Goal: Transaction & Acquisition: Obtain resource

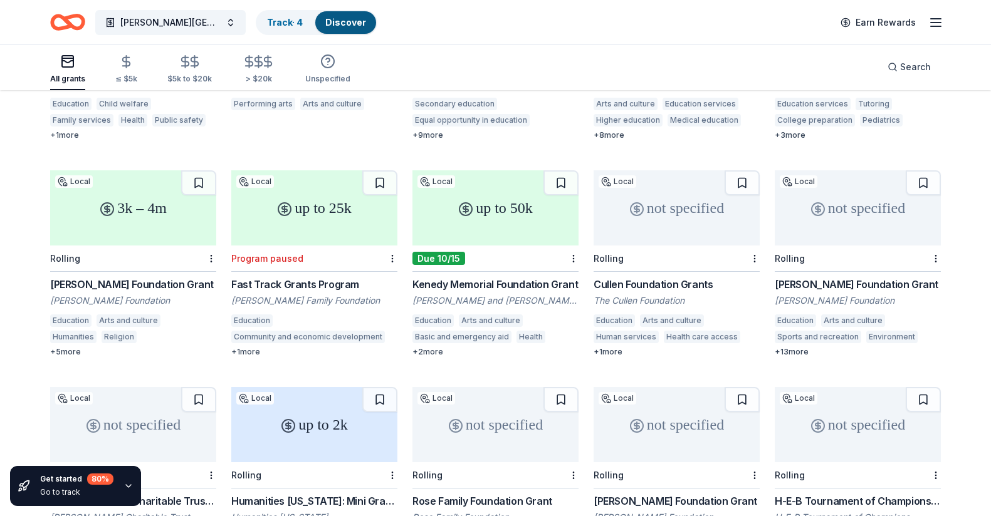
scroll to position [288, 0]
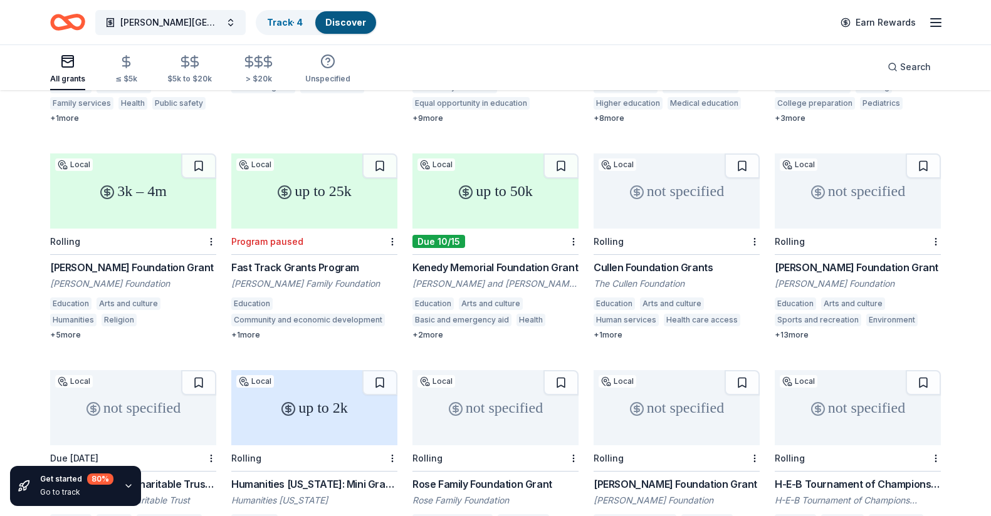
click at [668, 260] on div "Cullen Foundation Grants" at bounding box center [676, 267] width 166 height 15
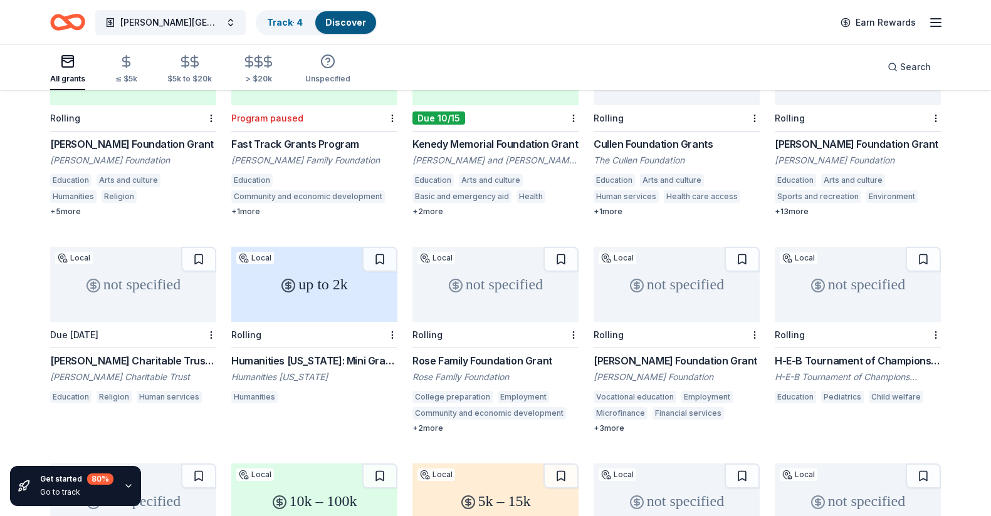
scroll to position [323, 0]
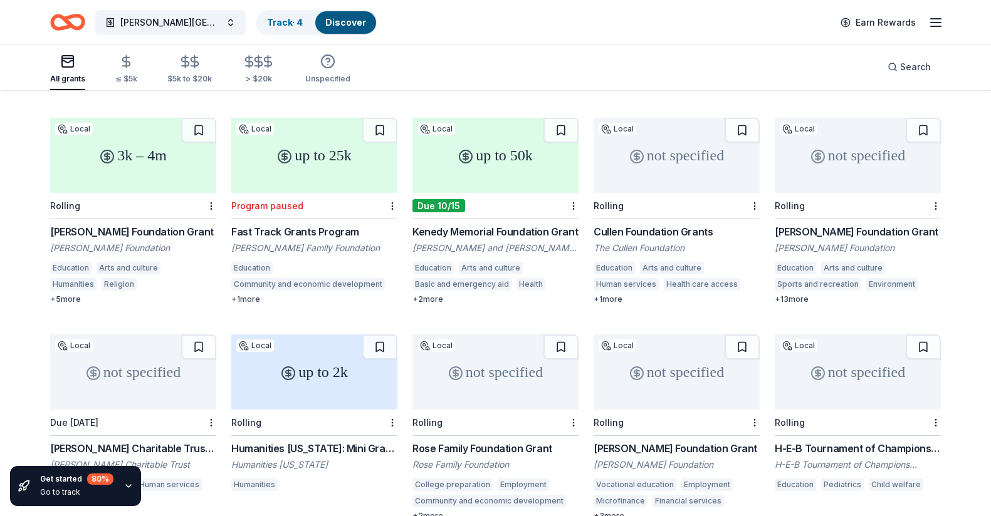
click at [855, 224] on div "[PERSON_NAME] Foundation Grant" at bounding box center [858, 231] width 166 height 15
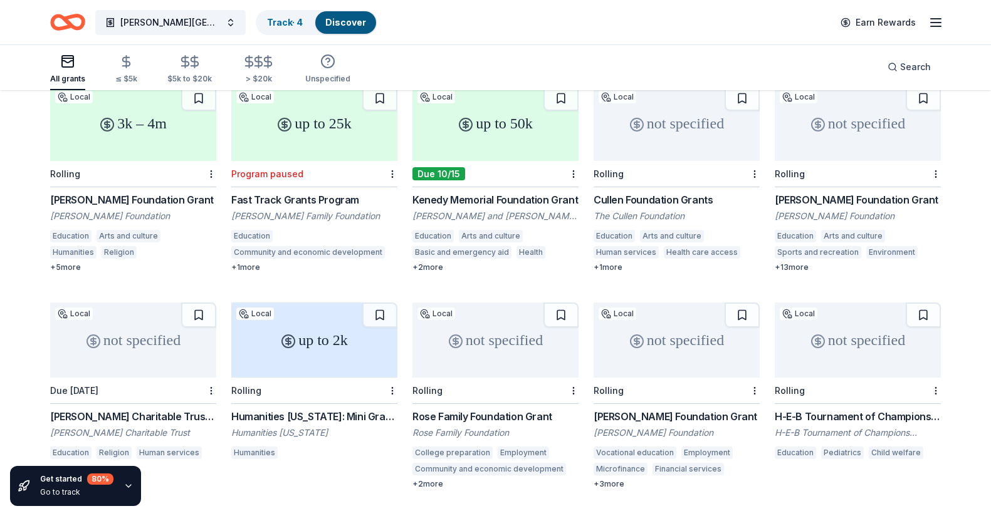
scroll to position [358, 0]
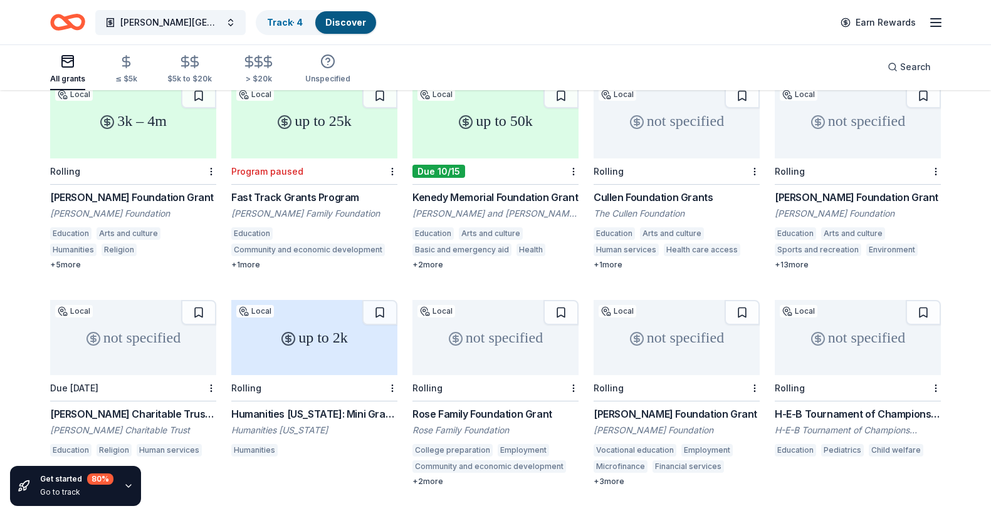
click at [140, 407] on div "[PERSON_NAME] Charitable Trust Grant" at bounding box center [133, 414] width 166 height 15
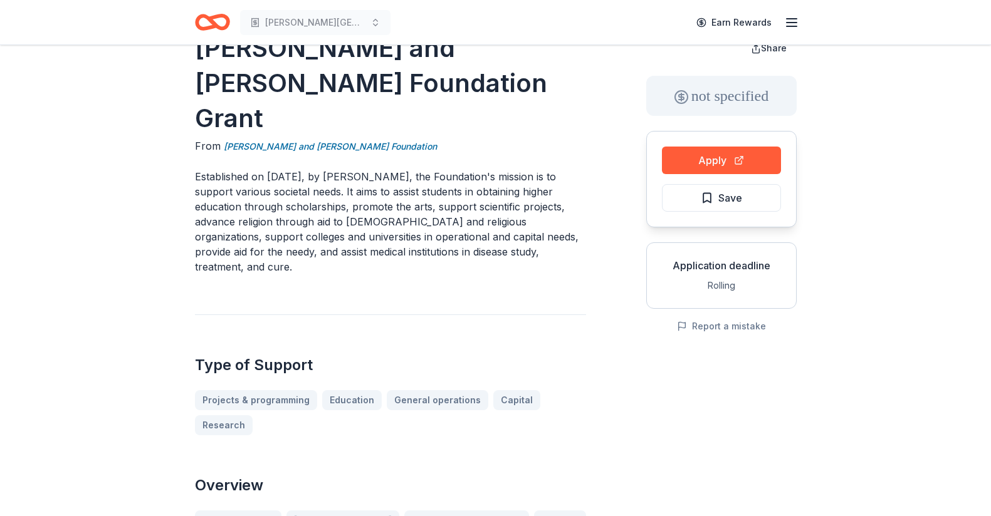
scroll to position [18, 0]
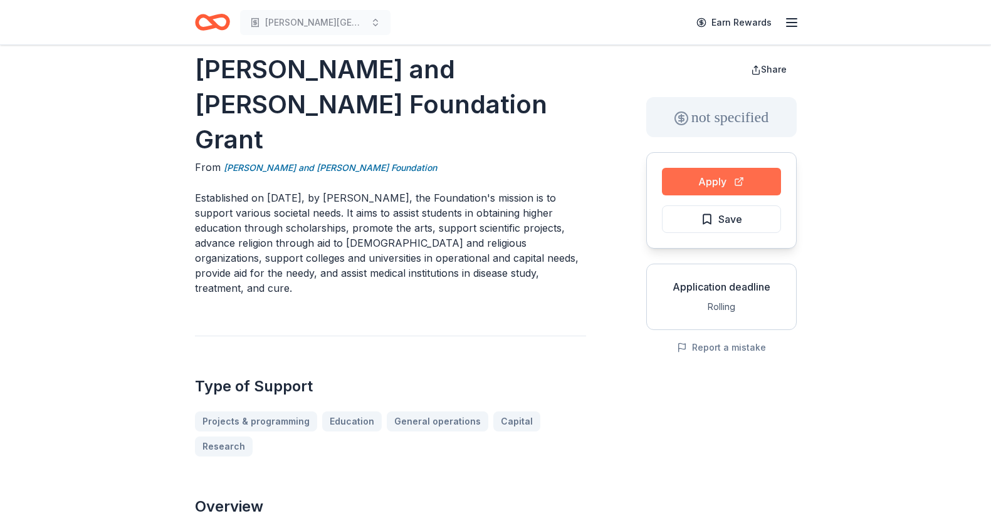
click at [711, 186] on button "Apply" at bounding box center [721, 182] width 119 height 28
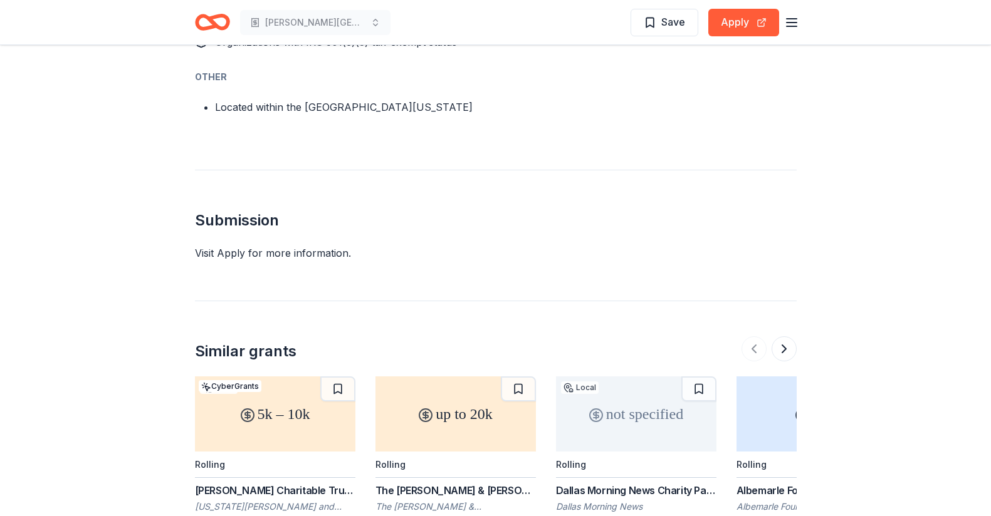
scroll to position [1077, 0]
click at [640, 481] on div "Dallas Morning News Charity Partners" at bounding box center [636, 488] width 160 height 15
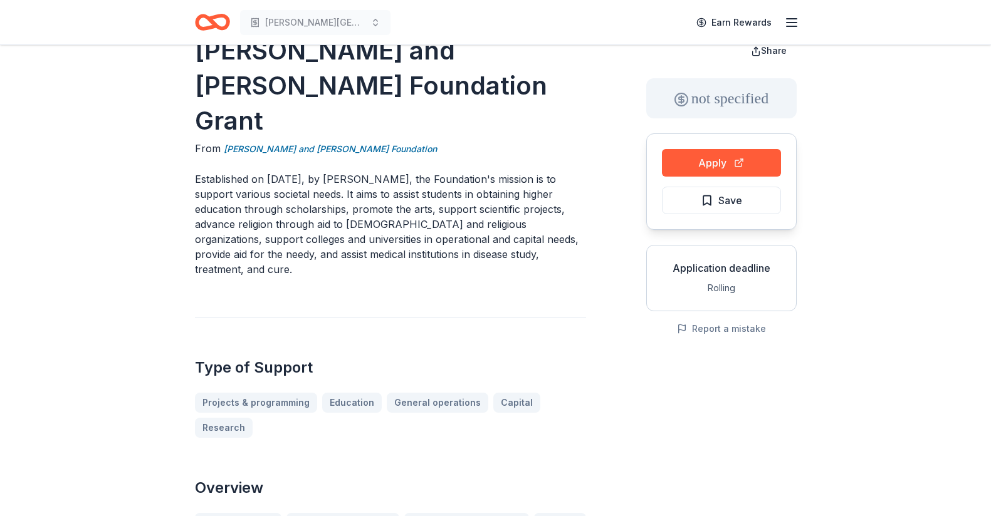
scroll to position [0, 0]
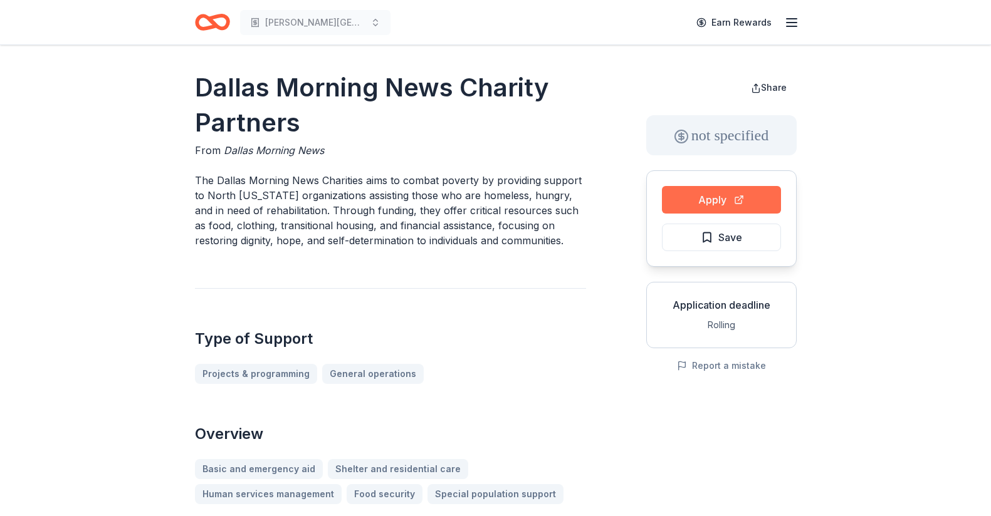
click at [724, 203] on button "Apply" at bounding box center [721, 200] width 119 height 28
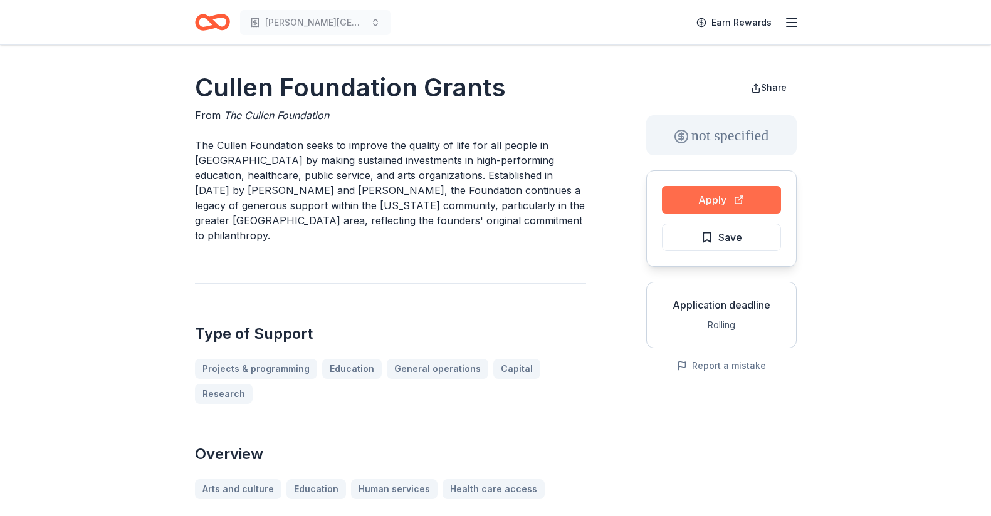
click at [721, 201] on button "Apply" at bounding box center [721, 200] width 119 height 28
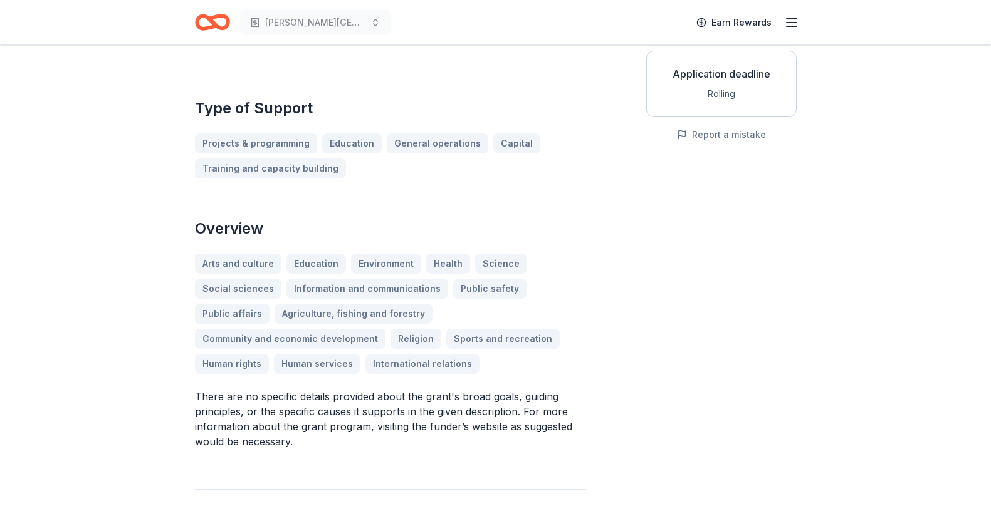
scroll to position [117, 0]
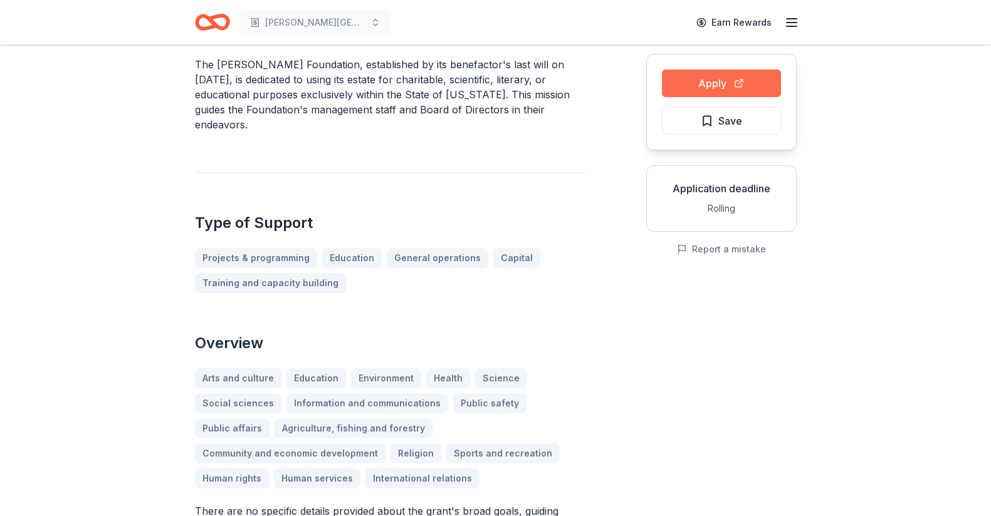
click at [703, 85] on button "Apply" at bounding box center [721, 84] width 119 height 28
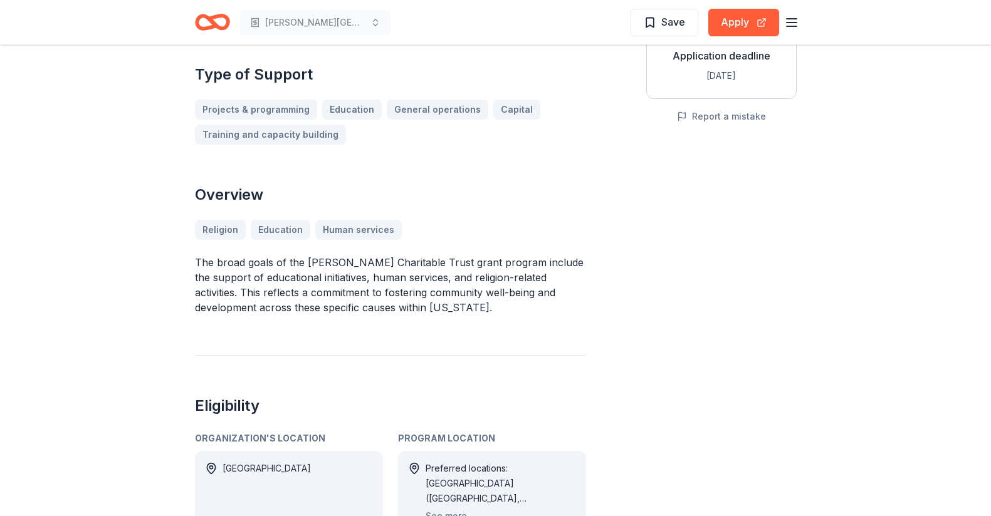
scroll to position [291, 0]
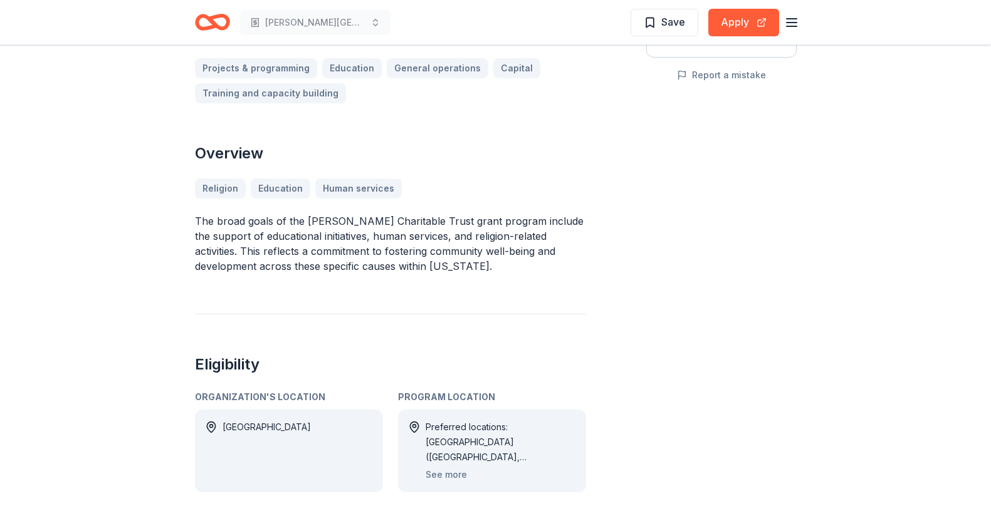
drag, startPoint x: 333, startPoint y: 214, endPoint x: 380, endPoint y: 253, distance: 61.0
click at [380, 253] on p "The broad goals of the [PERSON_NAME] Charitable Trust grant program include the…" at bounding box center [390, 244] width 391 height 60
click at [726, 25] on button "Apply" at bounding box center [743, 23] width 71 height 28
